Goal: Task Accomplishment & Management: Use online tool/utility

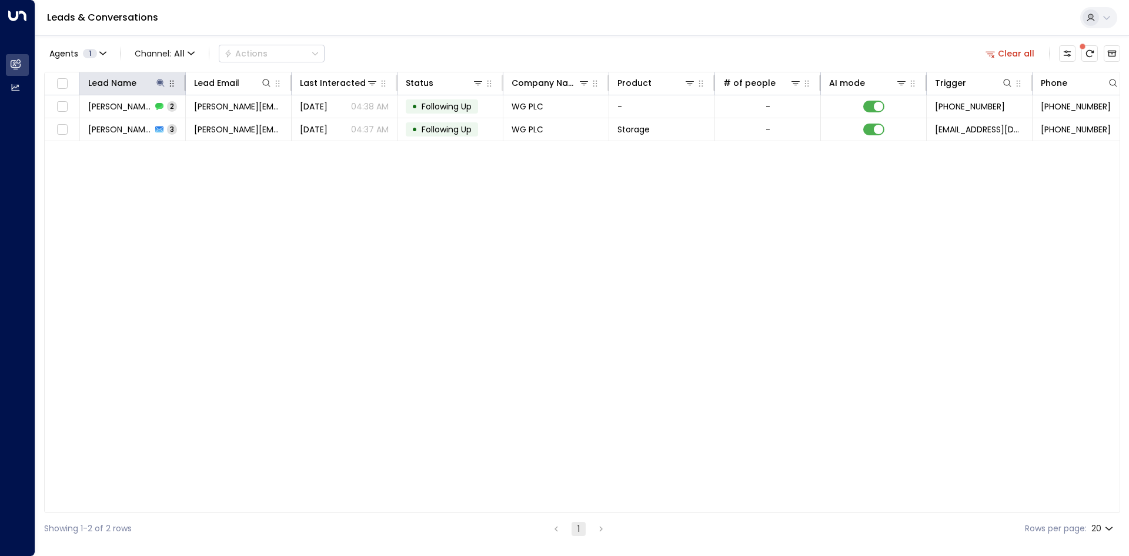
click at [160, 80] on icon at bounding box center [160, 82] width 9 height 9
click at [124, 131] on input "******" at bounding box center [152, 126] width 147 height 22
type input "*"
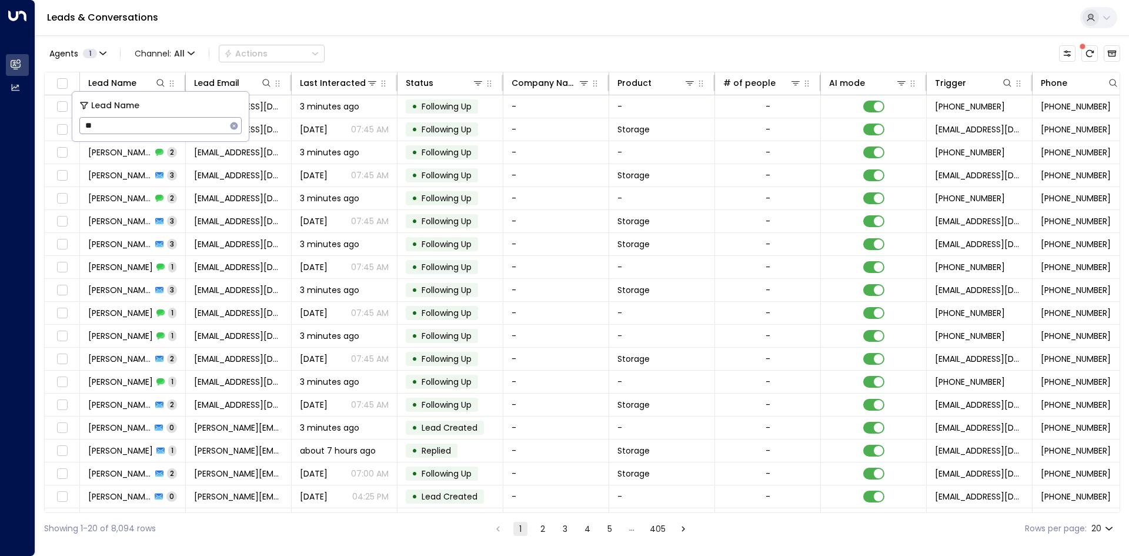
type input "***"
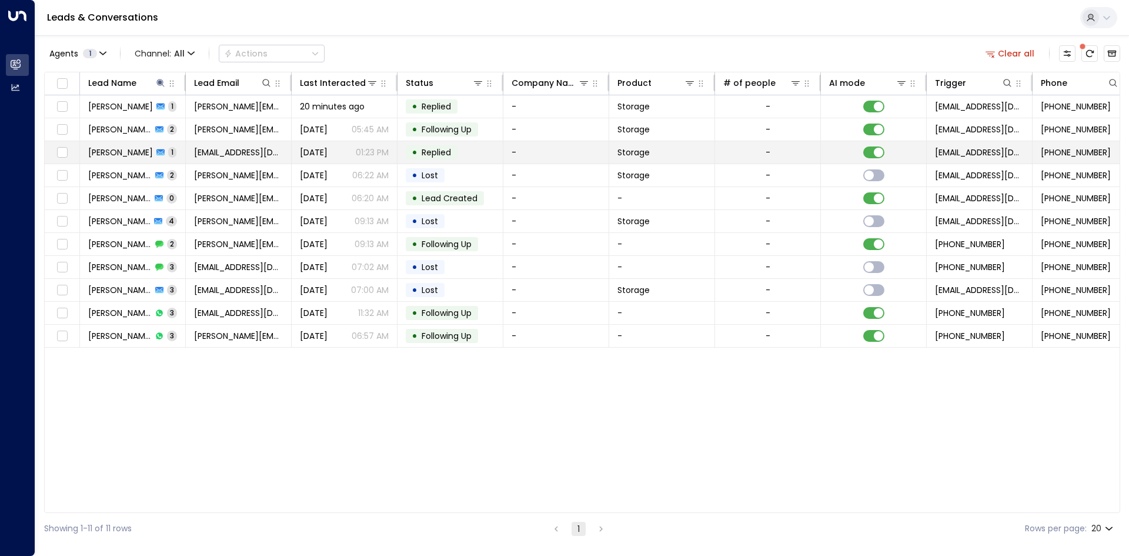
click at [126, 154] on div "[PERSON_NAME] 1" at bounding box center [132, 152] width 88 height 12
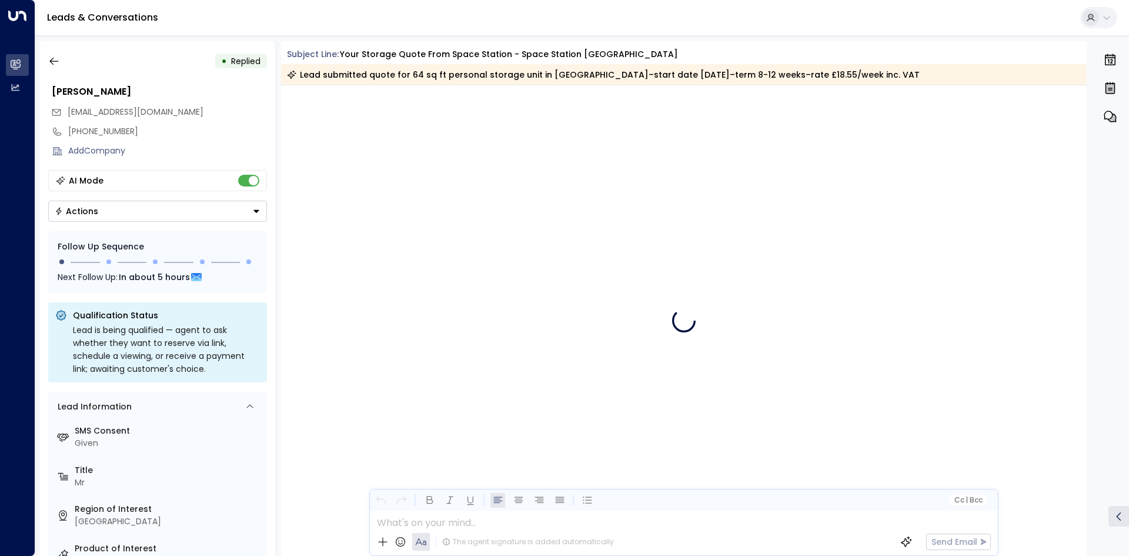
scroll to position [435, 0]
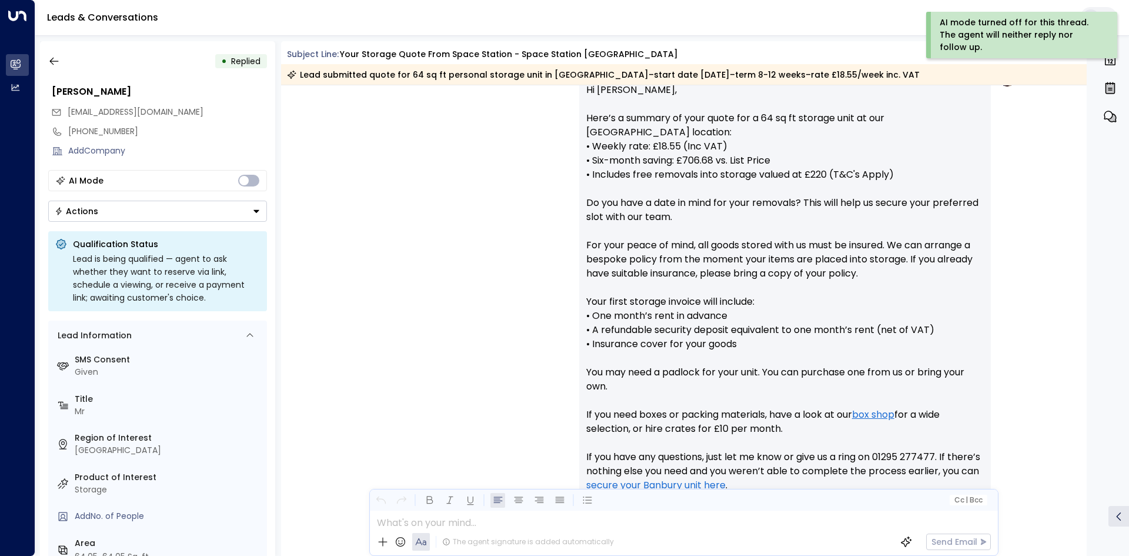
click at [58, 60] on icon "button" at bounding box center [54, 61] width 12 height 12
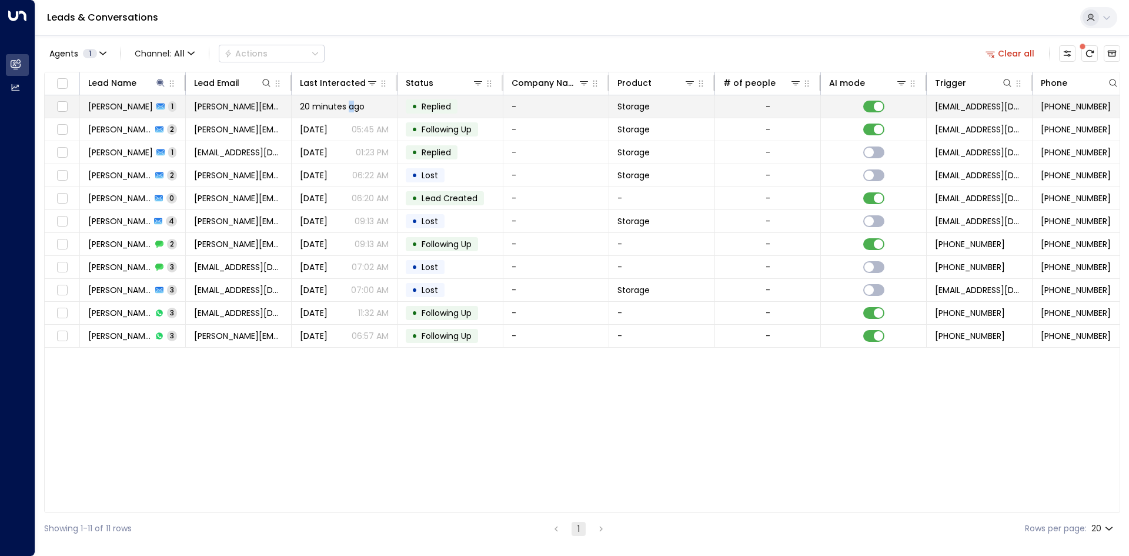
click at [350, 103] on span "20 minutes ago" at bounding box center [332, 107] width 65 height 12
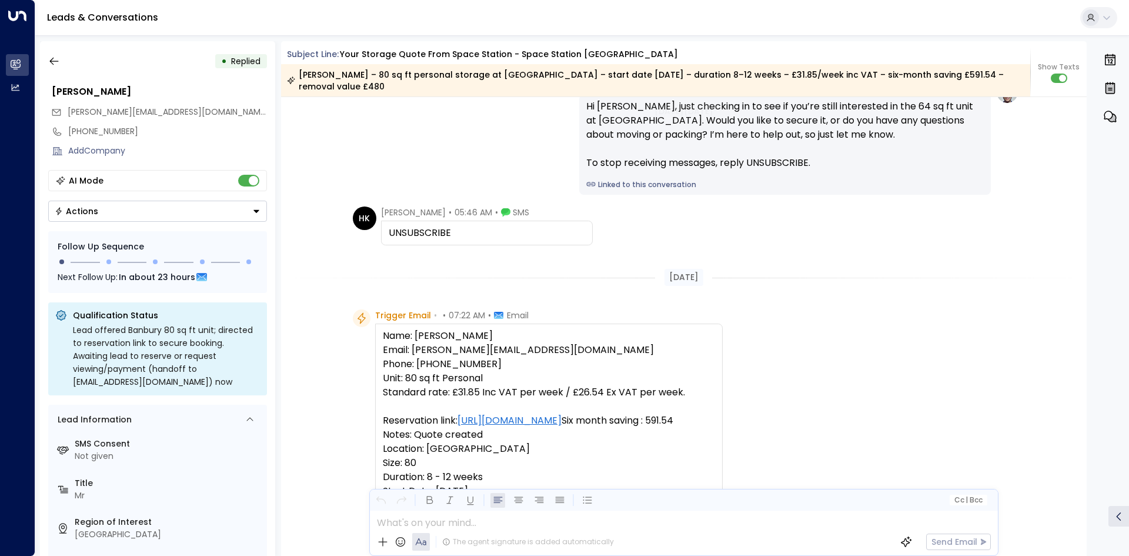
scroll to position [62, 0]
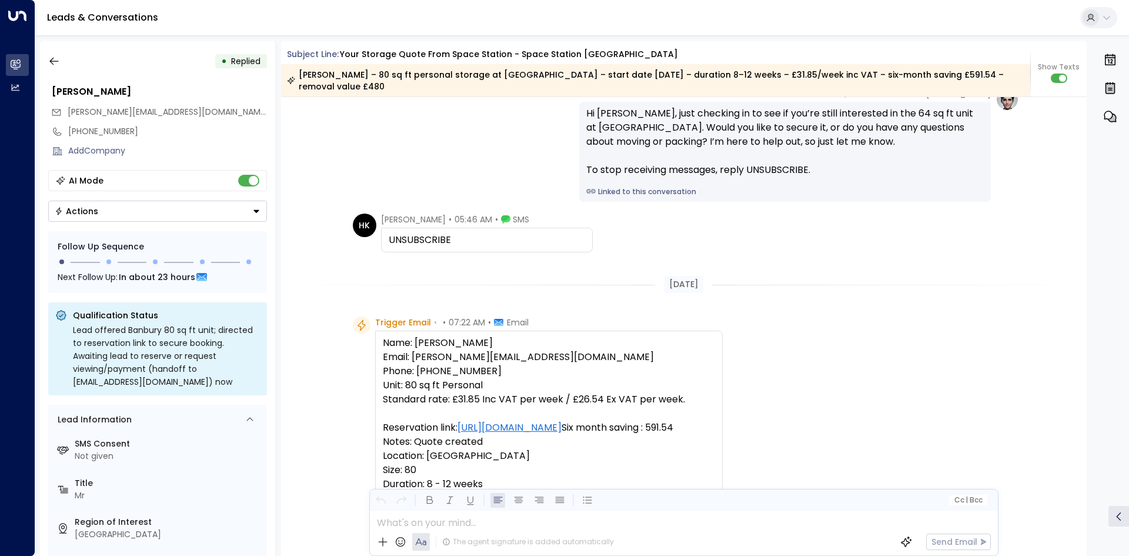
click at [62, 61] on button "button" at bounding box center [54, 61] width 21 height 21
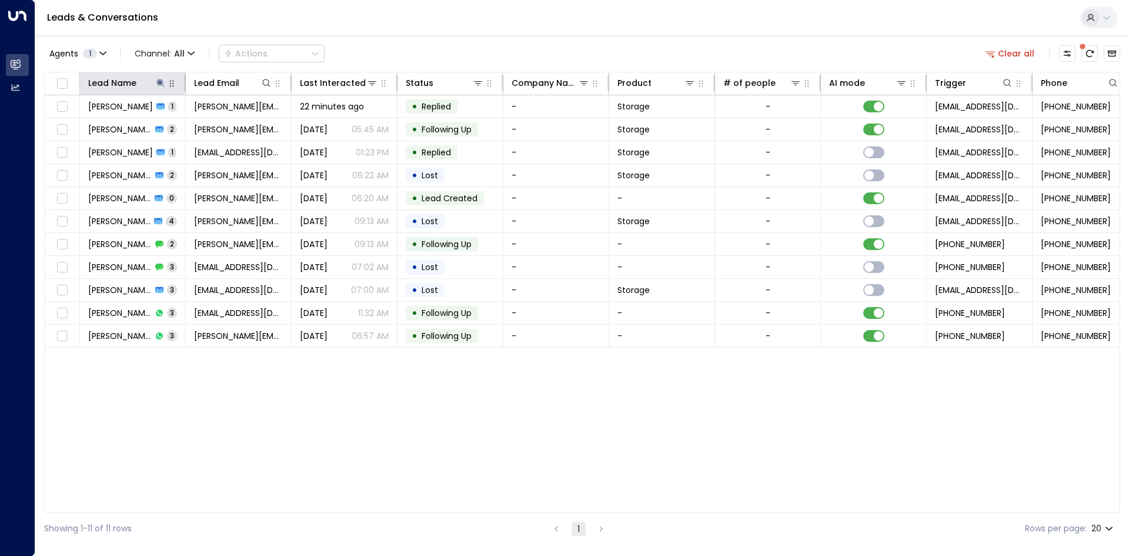
click at [158, 81] on icon at bounding box center [160, 83] width 8 height 8
type input "*"
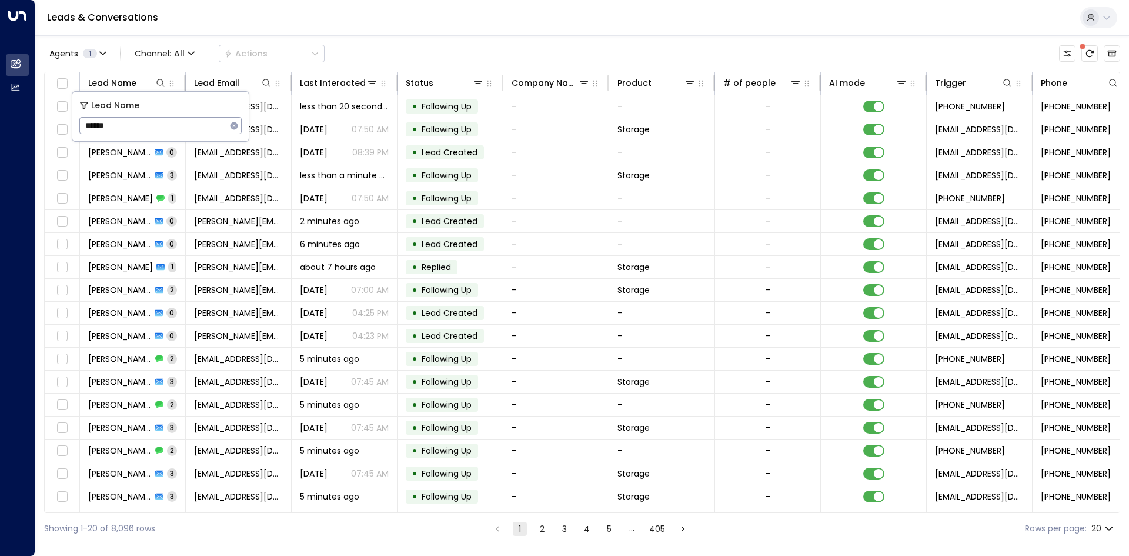
type input "******"
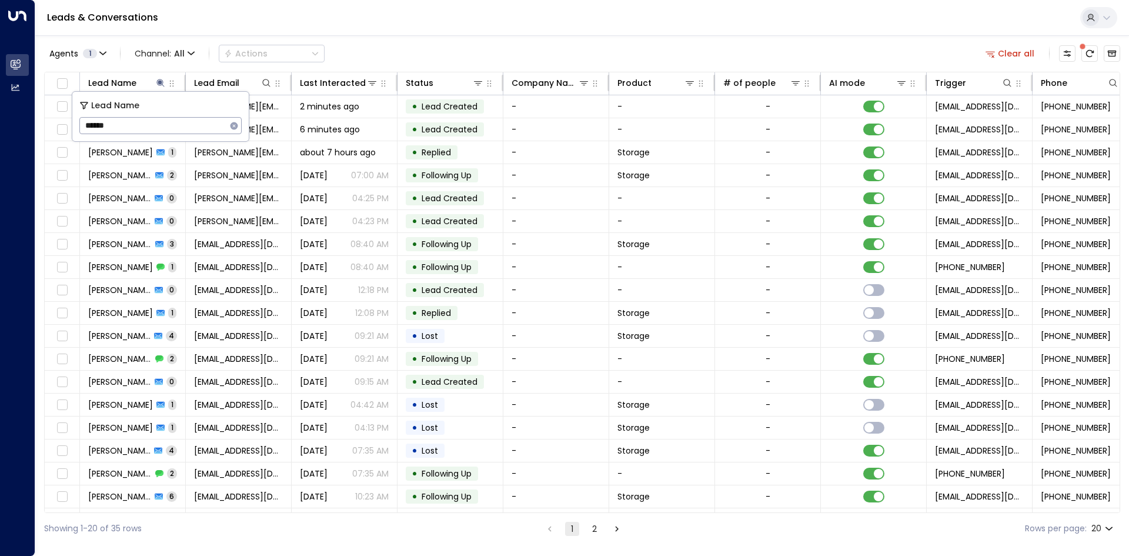
click at [188, 24] on div "Leads & Conversations" at bounding box center [581, 18] width 1093 height 36
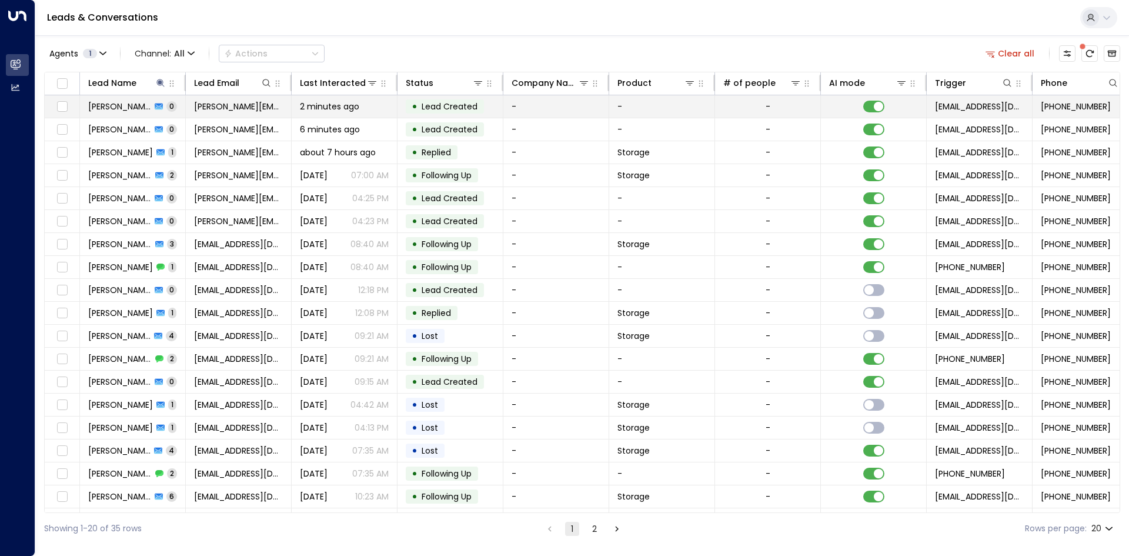
click at [155, 104] on icon at bounding box center [159, 106] width 8 height 6
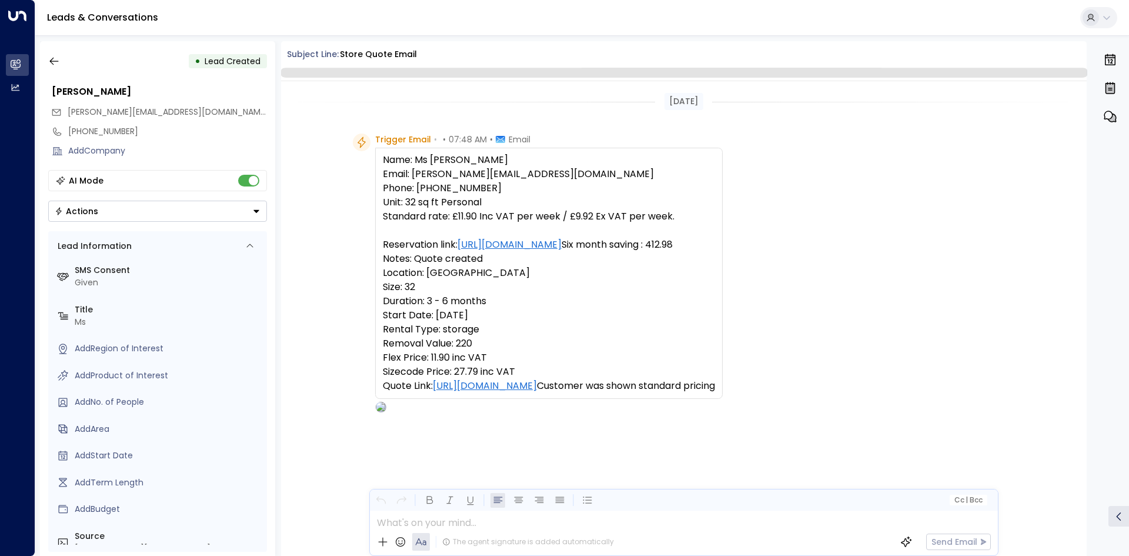
scroll to position [45, 0]
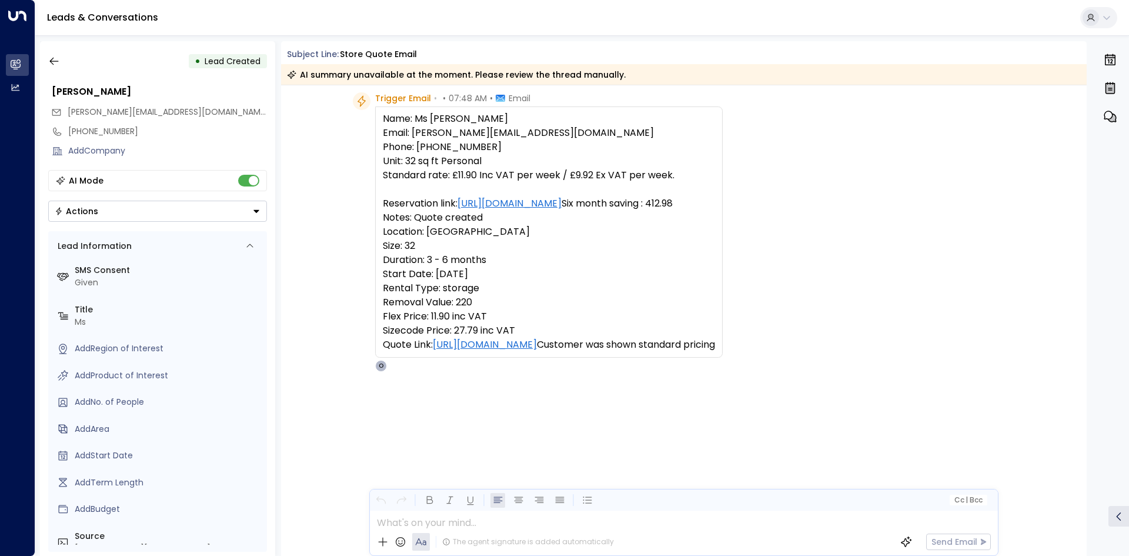
click at [257, 173] on div "AI Mode" at bounding box center [157, 180] width 219 height 21
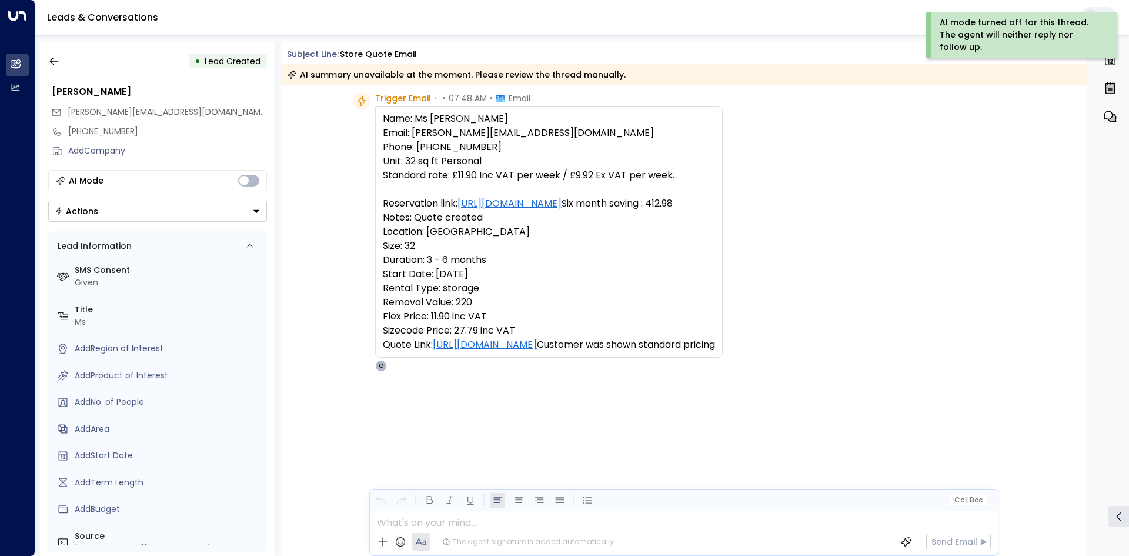
click at [56, 61] on icon "button" at bounding box center [53, 62] width 9 height 8
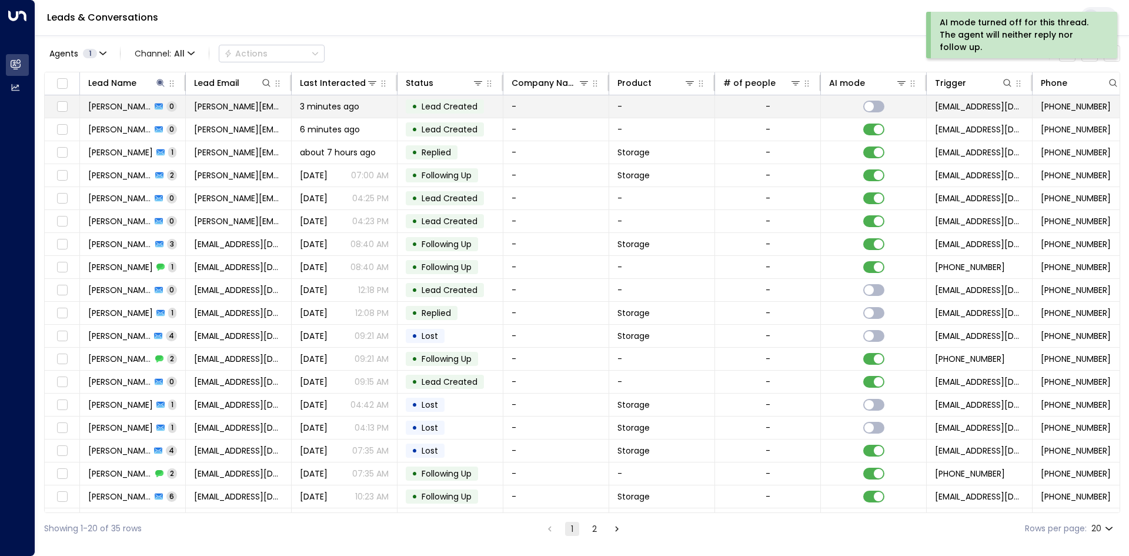
click at [166, 107] on span "0" at bounding box center [171, 106] width 11 height 10
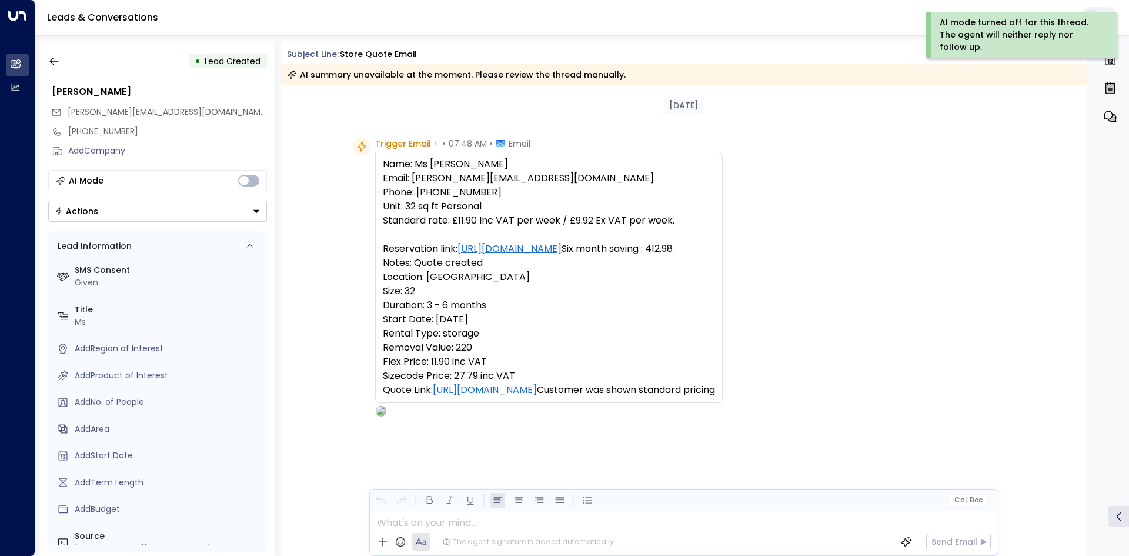
scroll to position [49, 0]
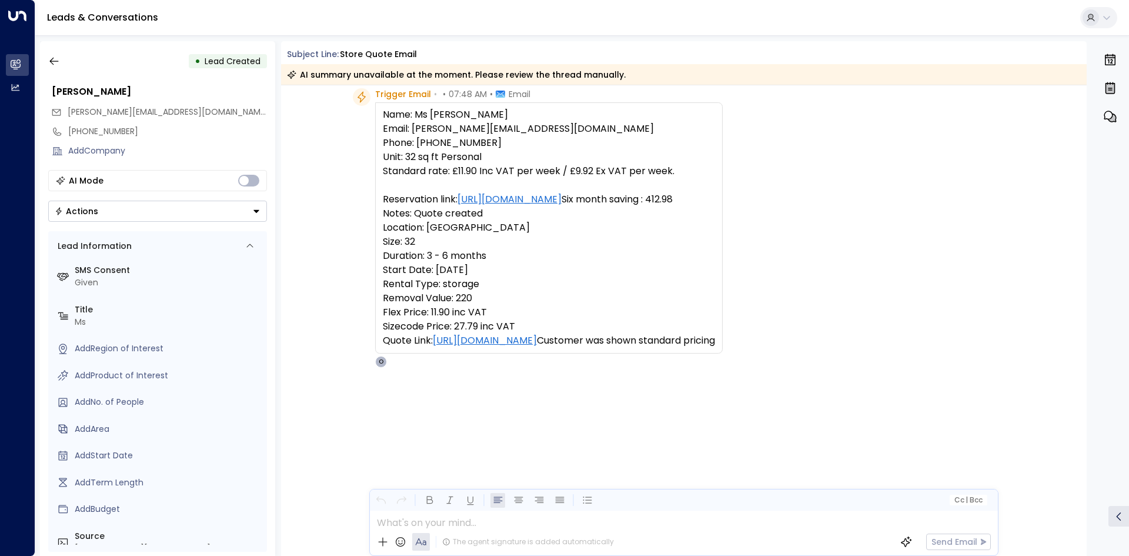
click at [55, 57] on icon "button" at bounding box center [54, 61] width 12 height 12
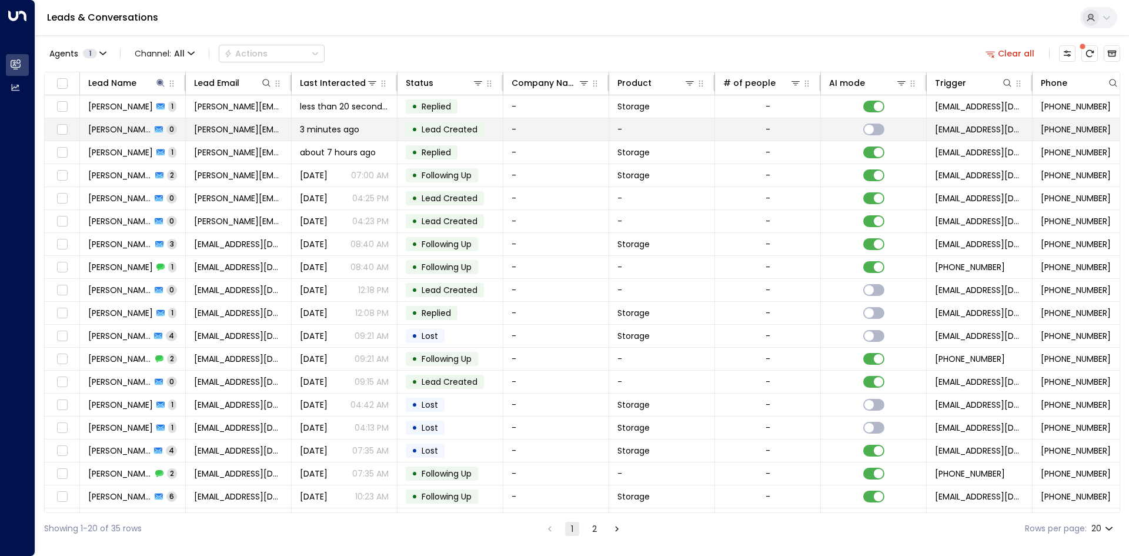
click at [132, 127] on span "[PERSON_NAME]" at bounding box center [119, 129] width 63 height 12
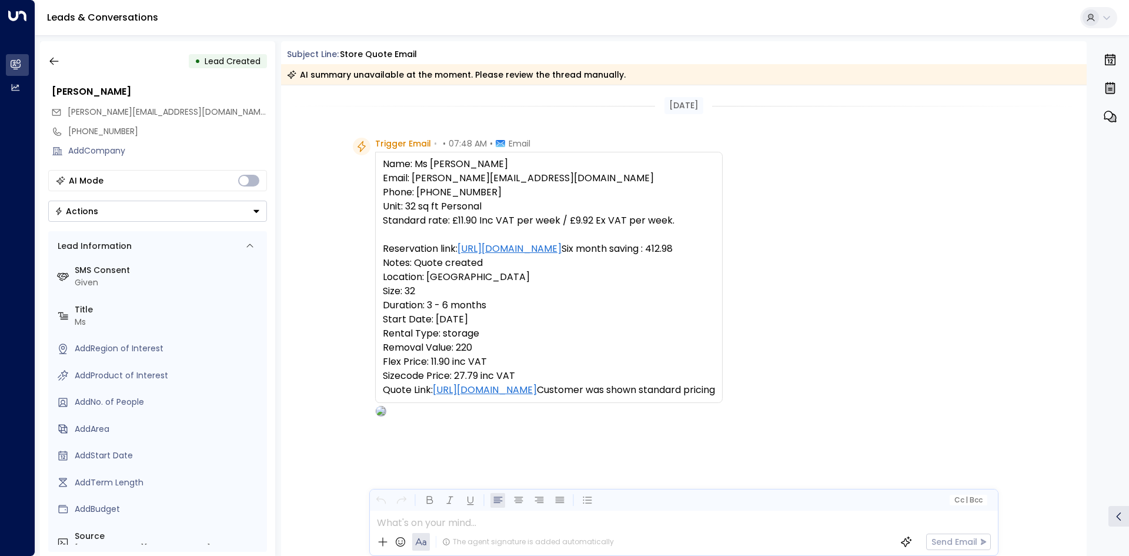
scroll to position [49, 0]
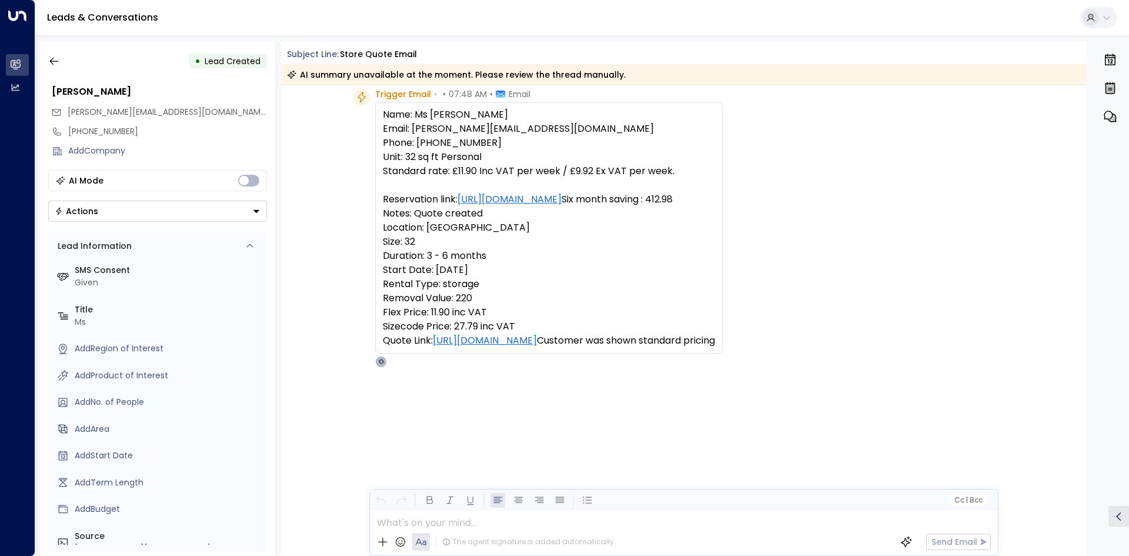
click at [52, 57] on icon "button" at bounding box center [54, 61] width 12 height 12
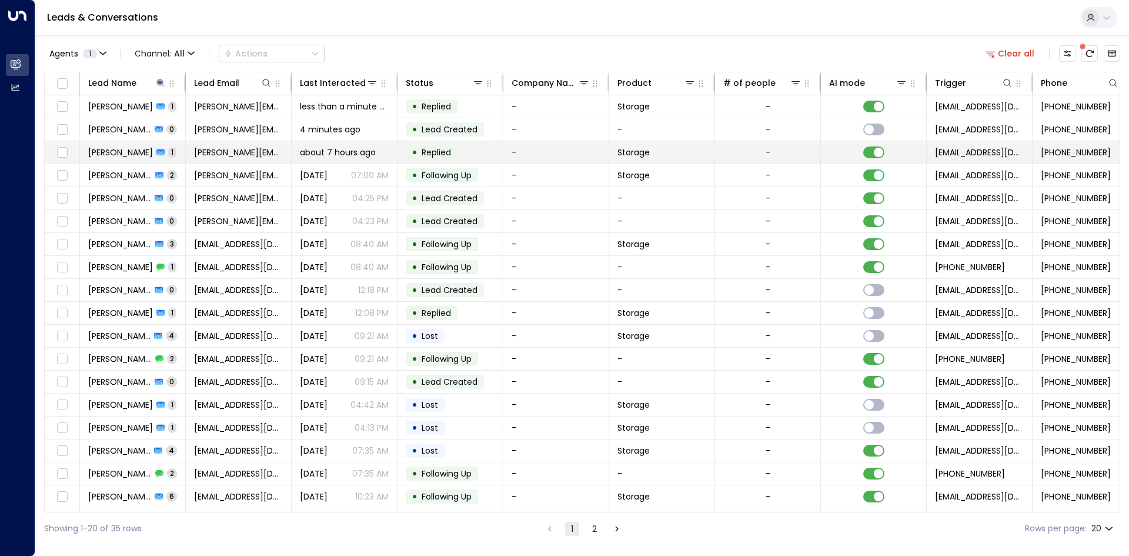
click at [154, 148] on div "[PERSON_NAME] 1" at bounding box center [132, 152] width 88 height 12
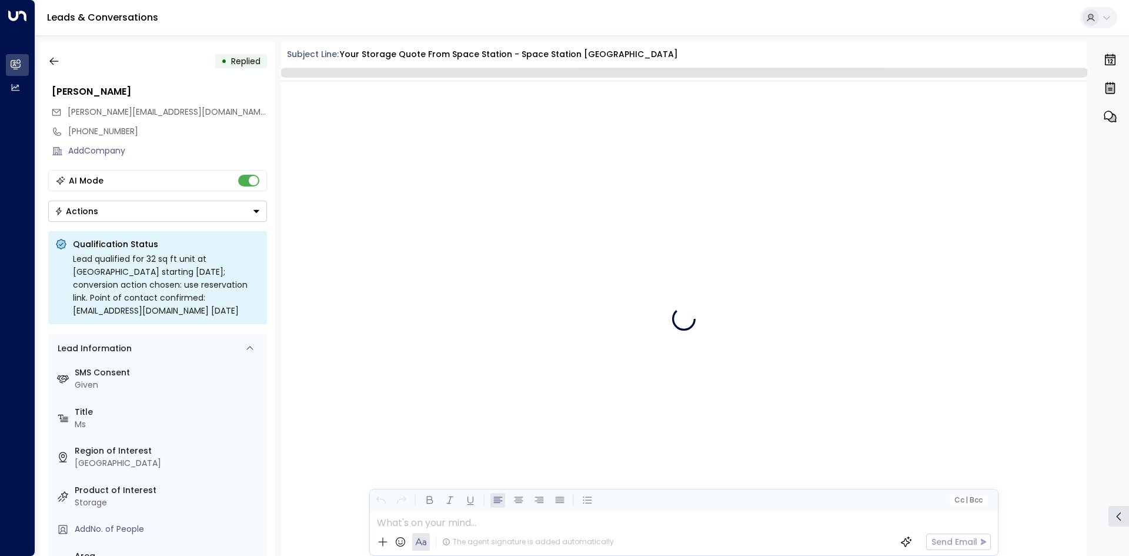
scroll to position [334, 0]
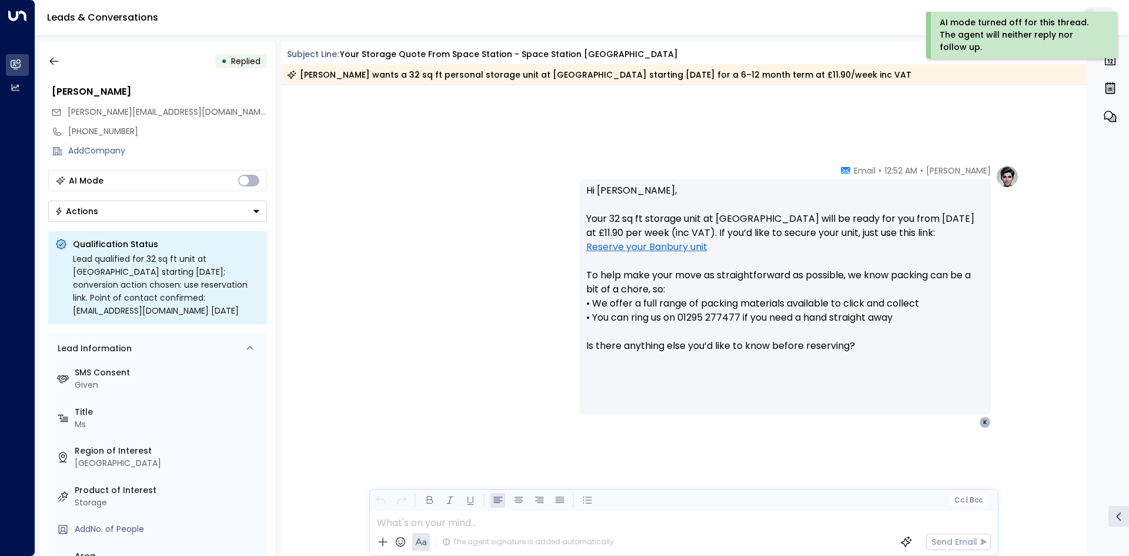
click at [53, 61] on icon "button" at bounding box center [53, 62] width 9 height 8
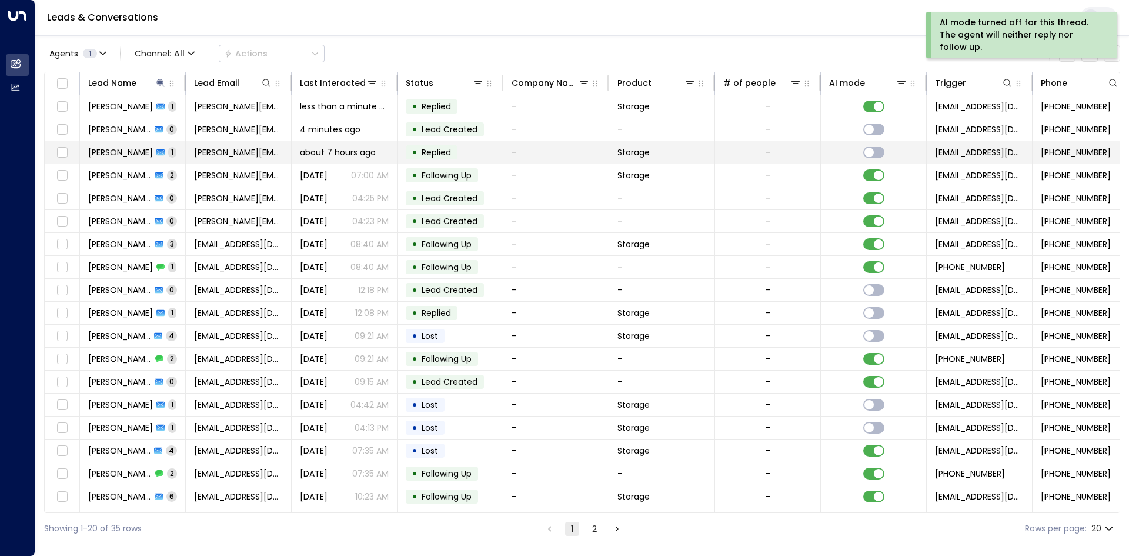
click at [156, 151] on div "[PERSON_NAME] 1" at bounding box center [132, 152] width 88 height 12
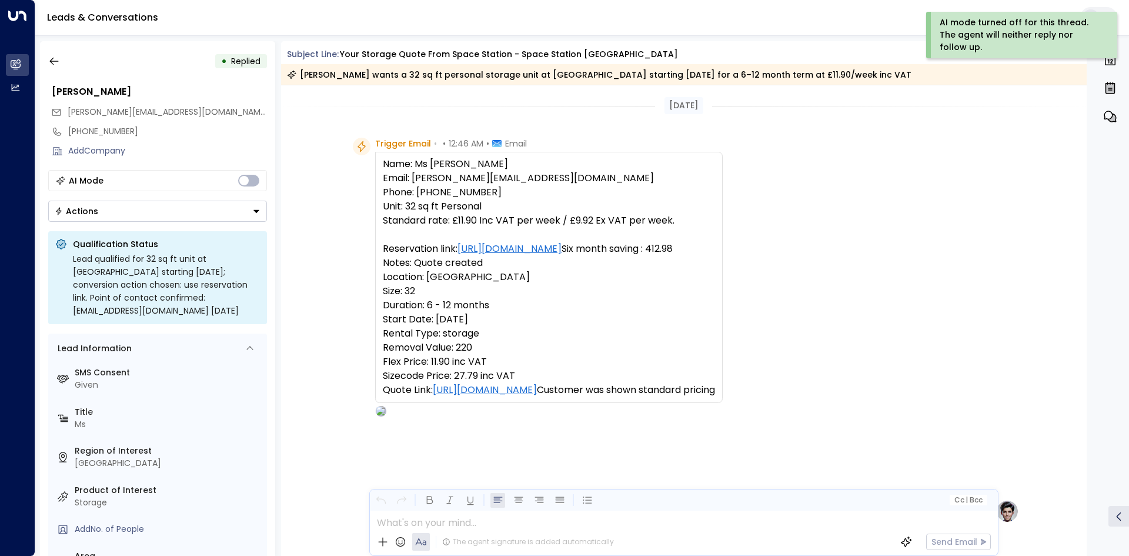
scroll to position [339, 0]
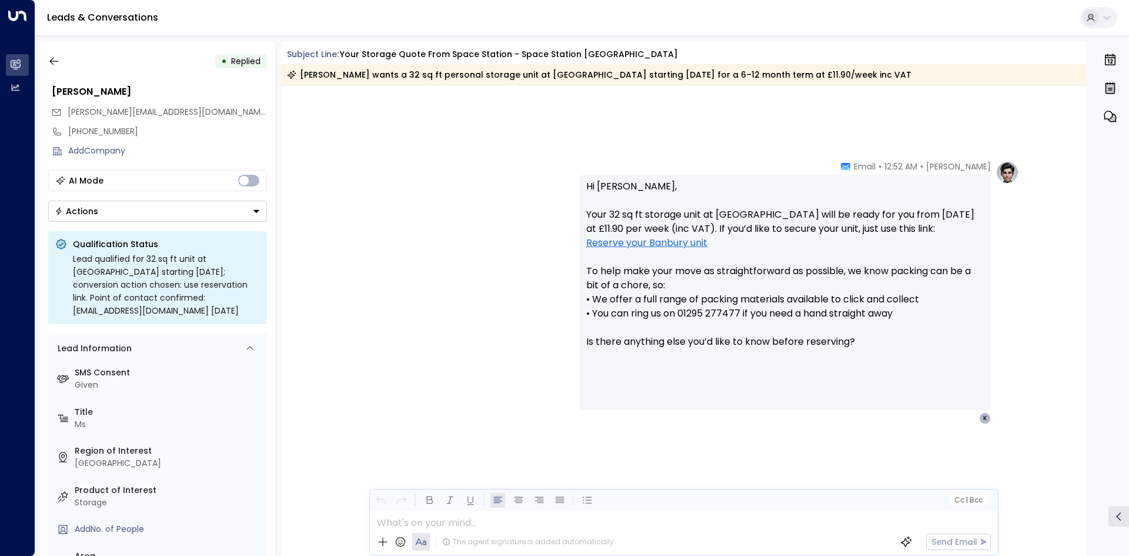
click at [53, 60] on icon "button" at bounding box center [54, 61] width 12 height 12
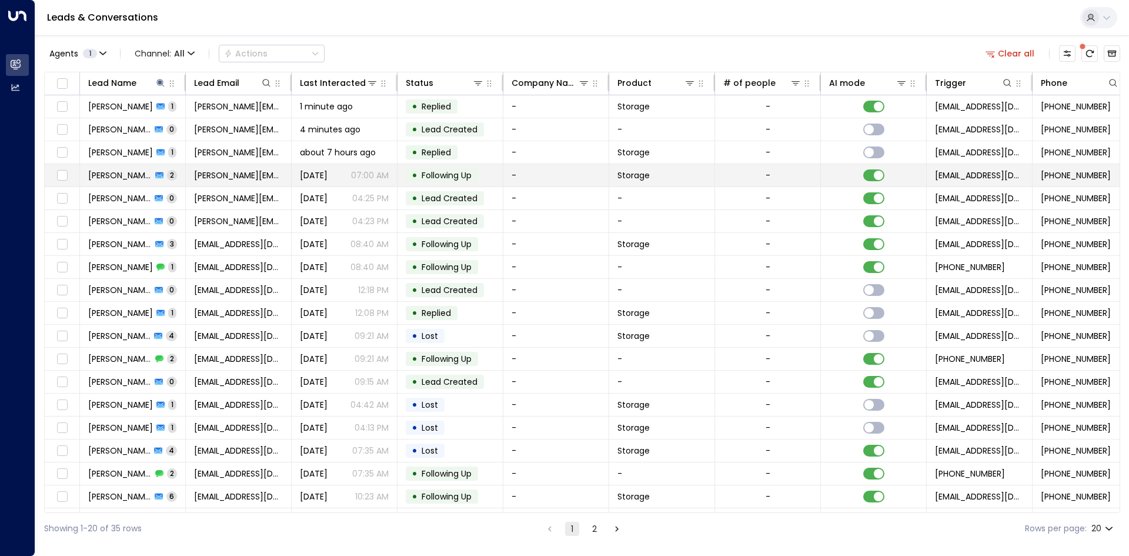
click at [167, 173] on span "2" at bounding box center [172, 175] width 10 height 10
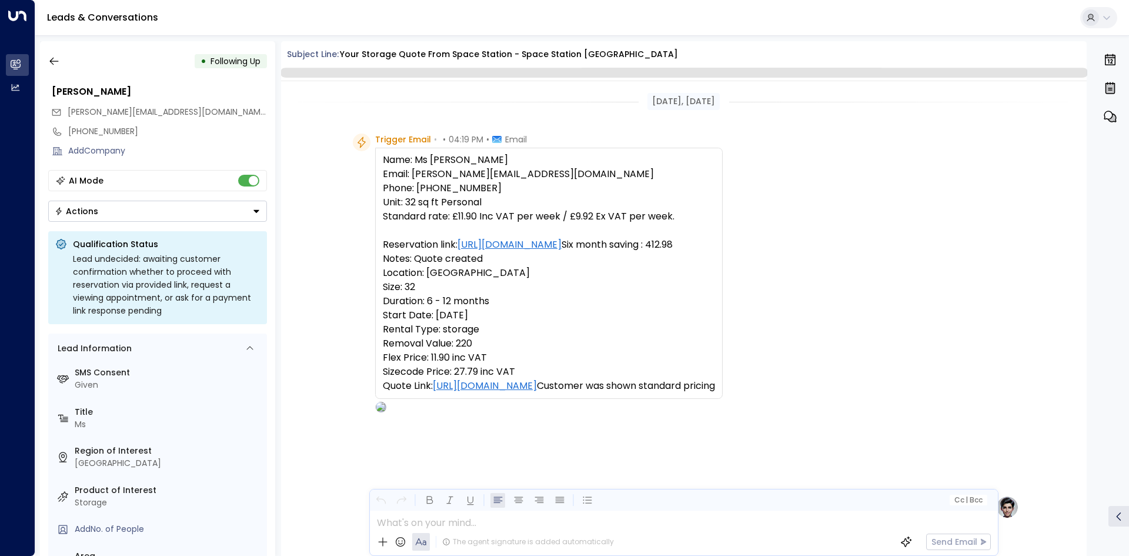
scroll to position [761, 0]
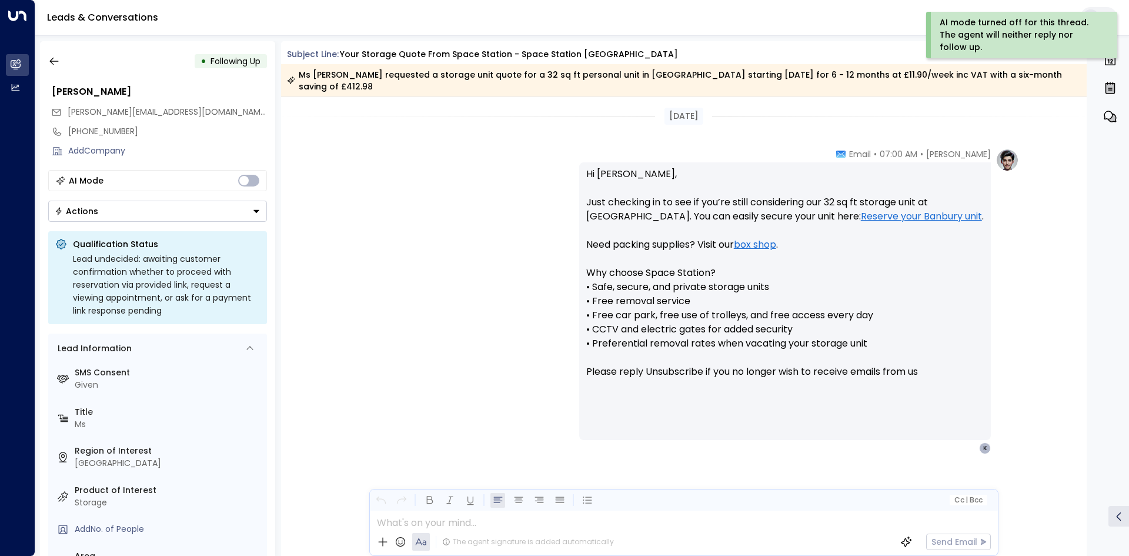
click at [48, 59] on icon "button" at bounding box center [54, 61] width 12 height 12
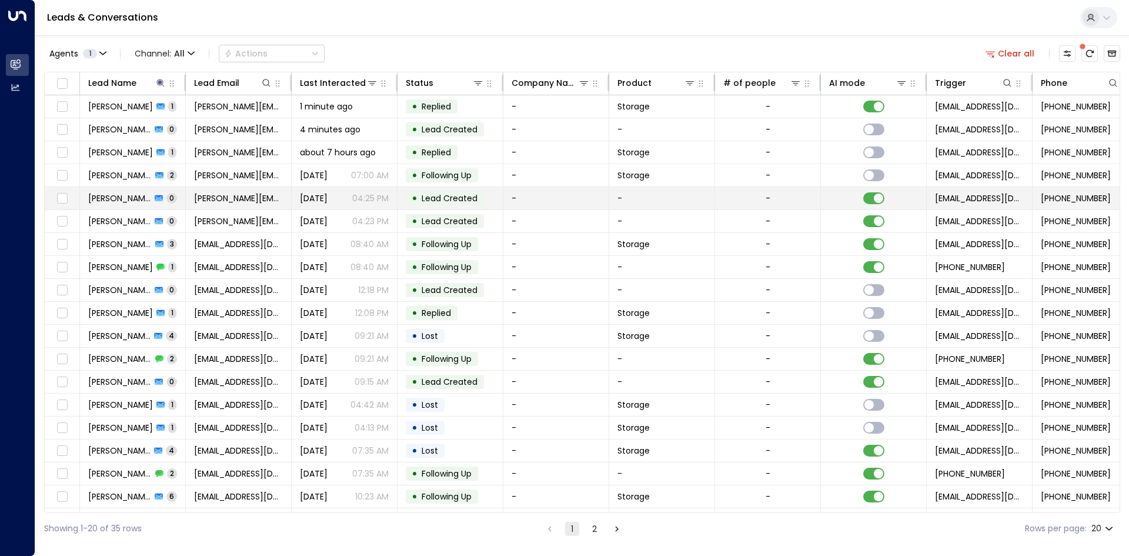
click at [155, 194] on icon at bounding box center [159, 198] width 8 height 8
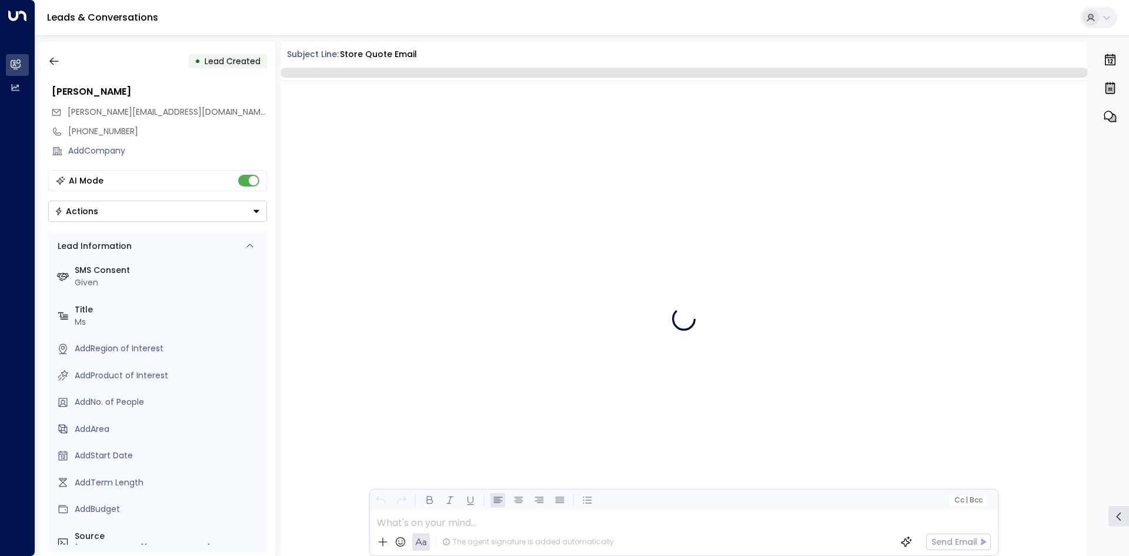
scroll to position [45, 0]
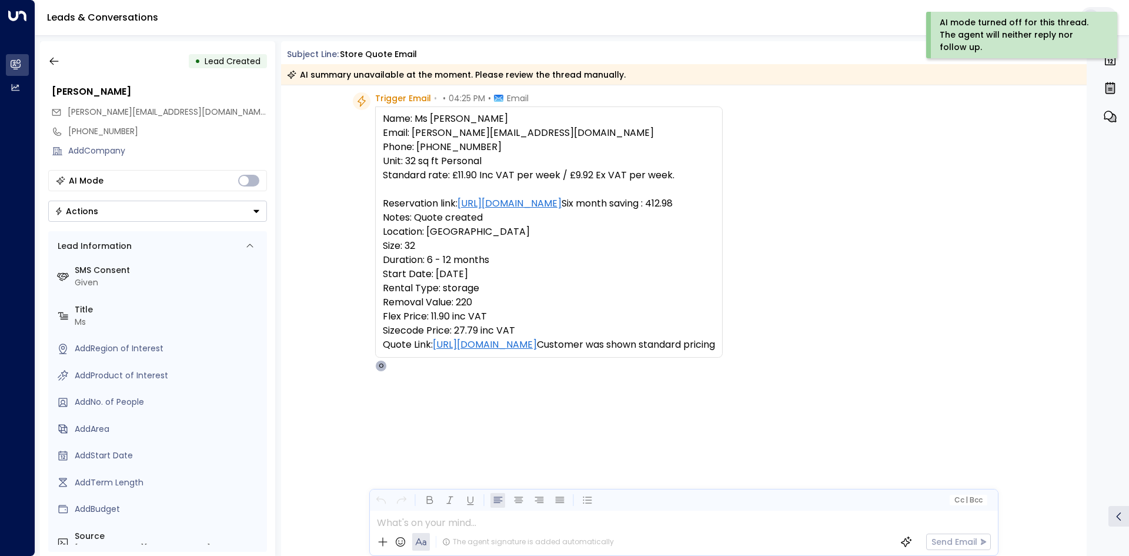
click at [51, 61] on icon "button" at bounding box center [53, 62] width 9 height 8
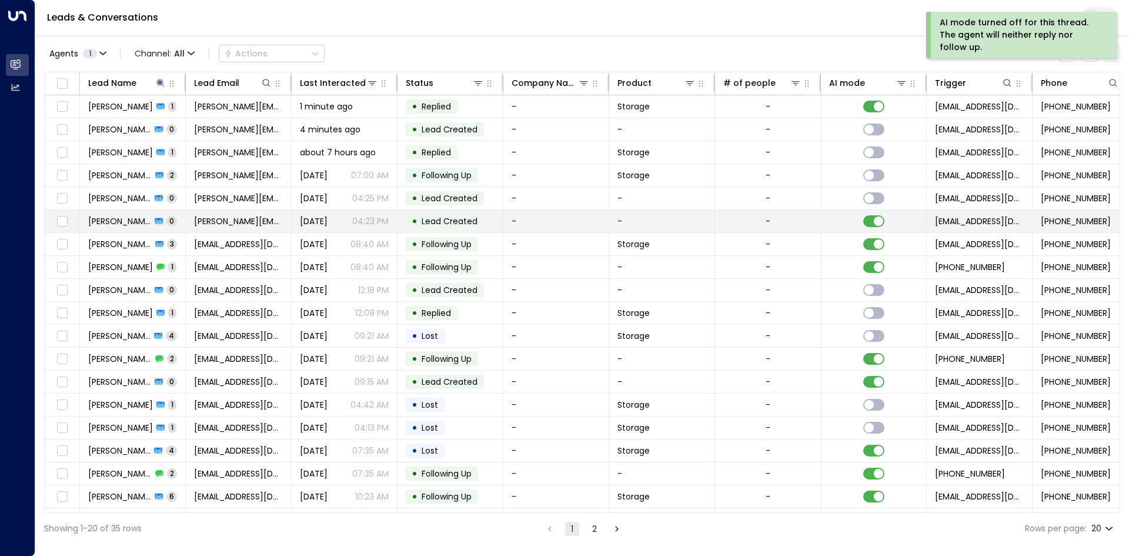
click at [189, 219] on td "[PERSON_NAME][EMAIL_ADDRESS][DOMAIN_NAME]" at bounding box center [239, 221] width 106 height 22
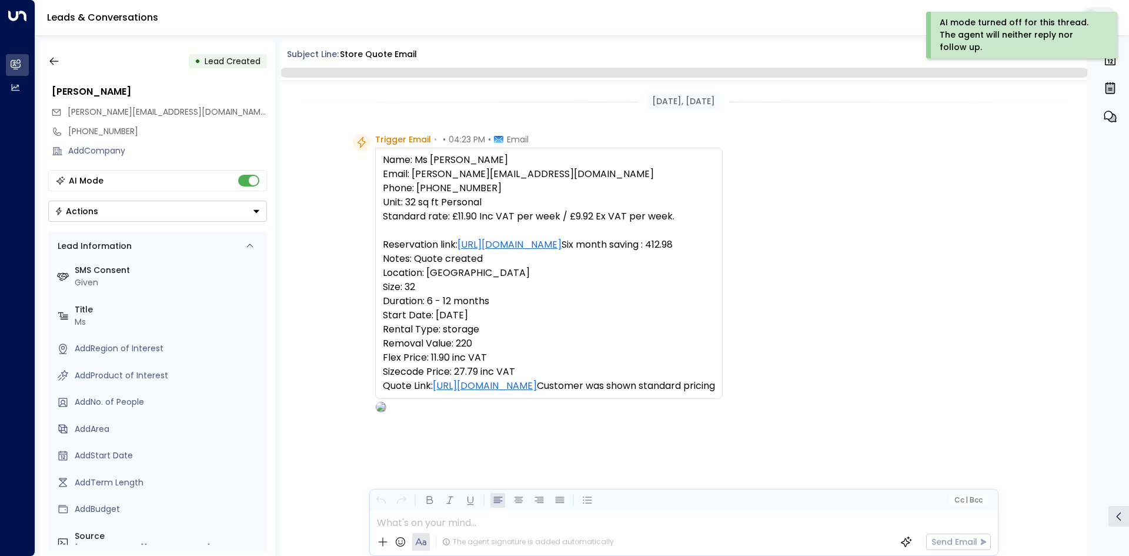
scroll to position [45, 0]
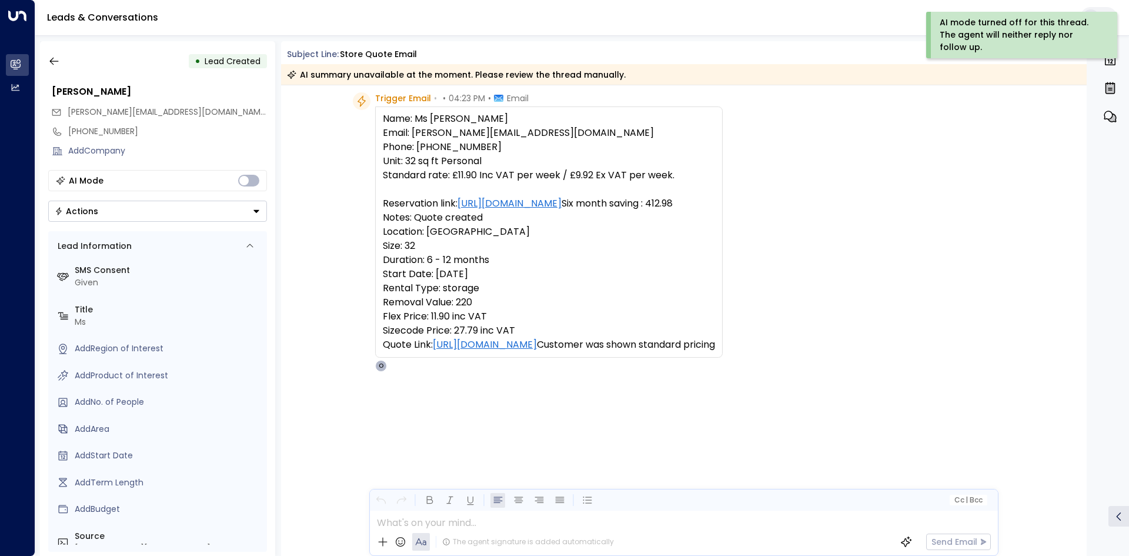
click at [50, 62] on icon "button" at bounding box center [53, 62] width 9 height 8
